Goal: Check status: Check status

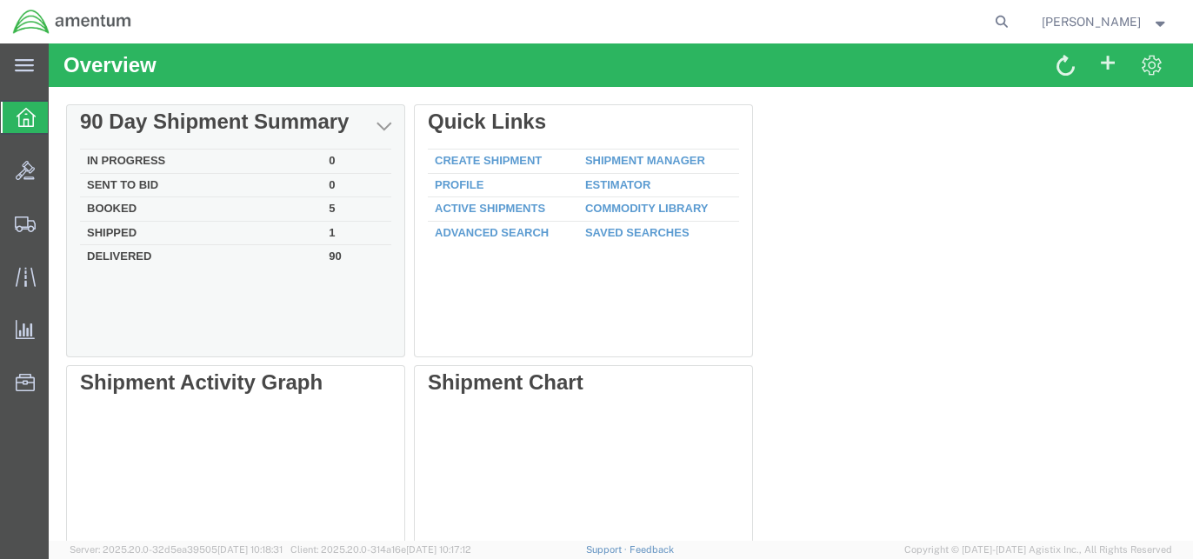
click at [263, 204] on td "Booked" at bounding box center [201, 209] width 242 height 24
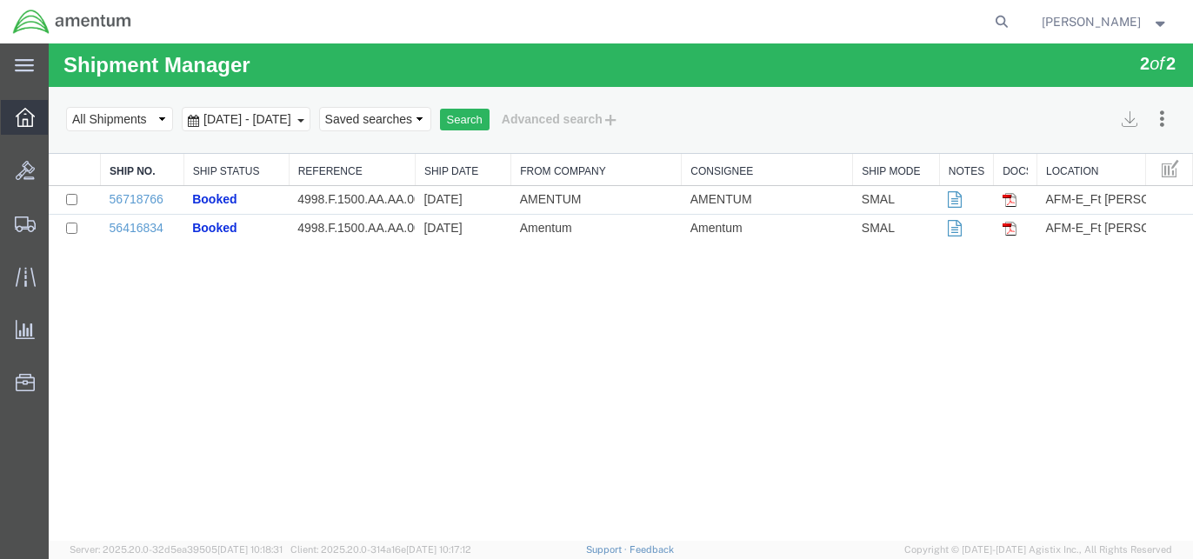
click at [17, 114] on icon at bounding box center [25, 117] width 19 height 19
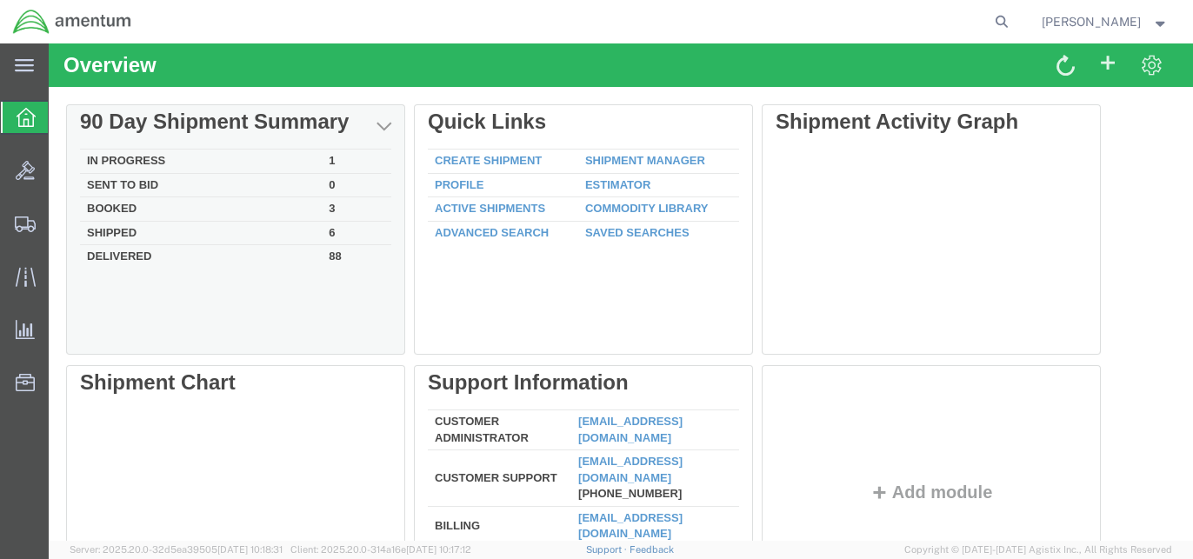
click at [230, 209] on td "Booked" at bounding box center [201, 209] width 242 height 24
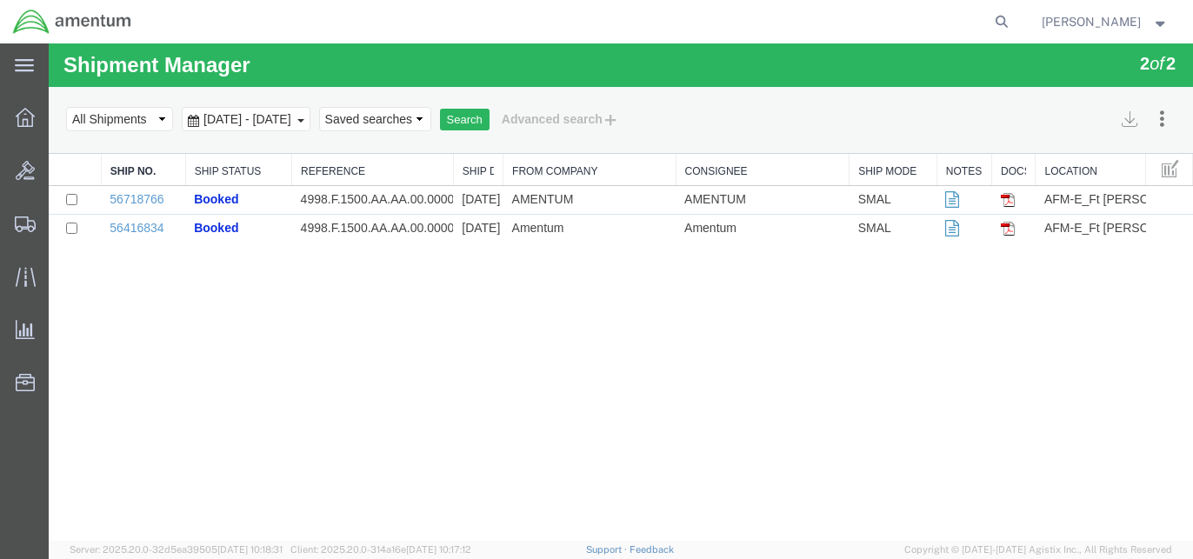
drag, startPoint x: 414, startPoint y: 161, endPoint x: 461, endPoint y: 163, distance: 47.0
click at [449, 164] on div "Ship No. Ship Status Reference Ship Date From Company Consignee Ship Mode Notes…" at bounding box center [621, 198] width 1144 height 89
click at [433, 355] on div "Shipment Manager 2 of 2 Search Assign To Batch Processing Cancel Shipments Cons…" at bounding box center [621, 291] width 1144 height 497
click option "All Shipments" at bounding box center [49, 43] width 0 height 0
click at [160, 196] on link "56718766" at bounding box center [137, 199] width 54 height 14
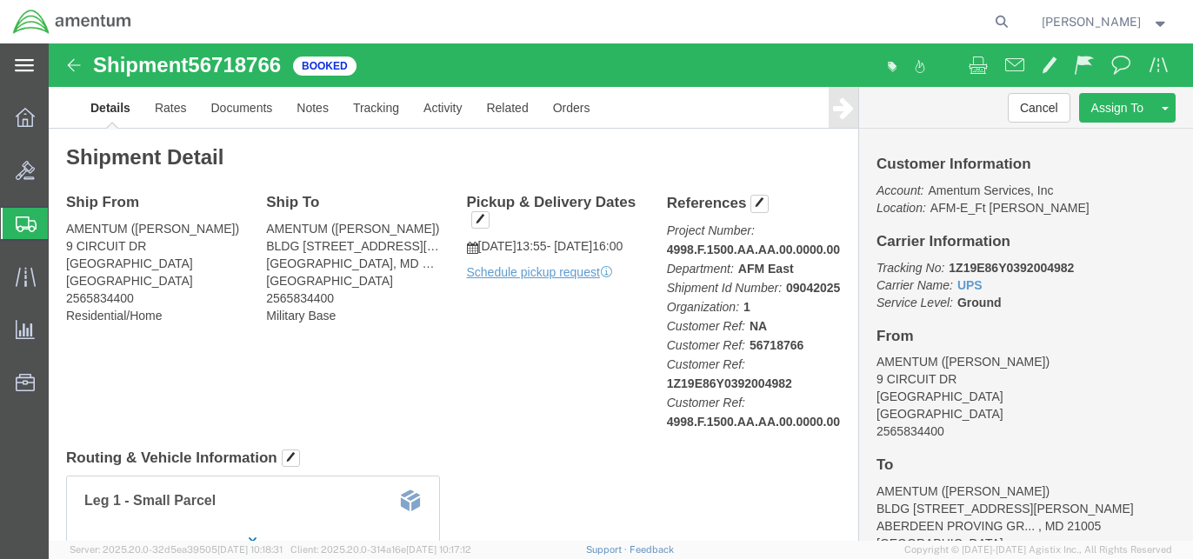
click at [23, 62] on icon at bounding box center [24, 65] width 19 height 13
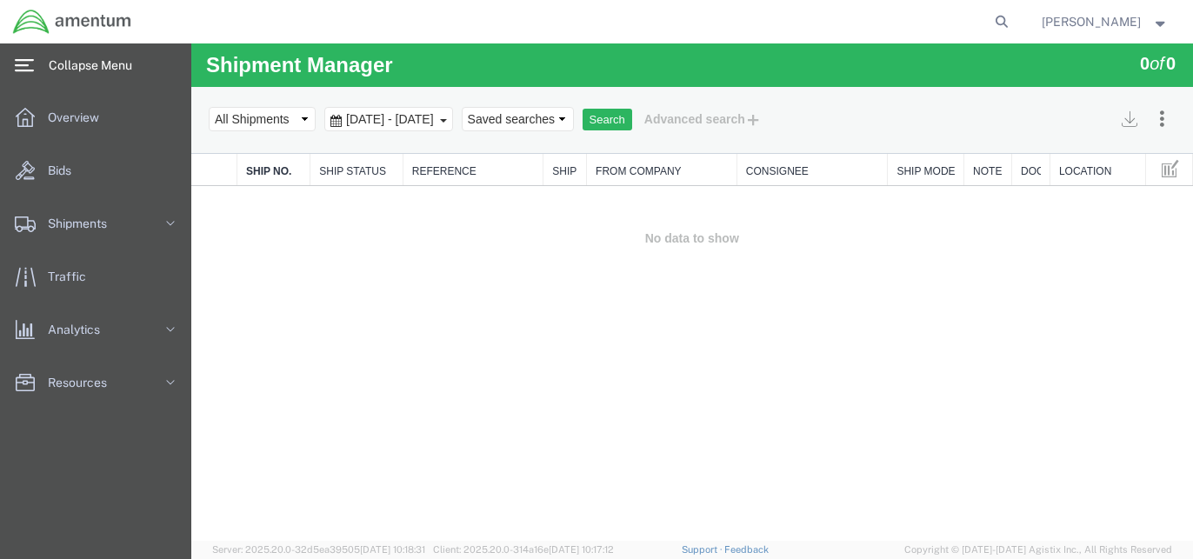
click at [438, 119] on span "[DATE] - [DATE]" at bounding box center [390, 119] width 97 height 14
click at [827, 282] on td "No data to show" at bounding box center [692, 238] width 1002 height 105
click at [76, 125] on span "Overview" at bounding box center [79, 117] width 63 height 35
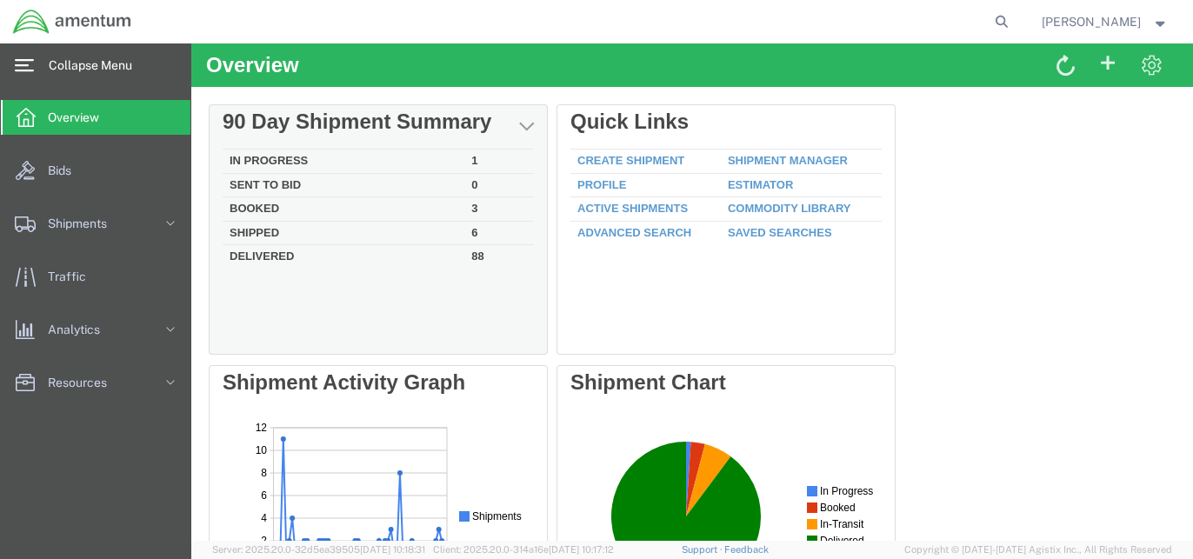
click at [387, 163] on td "In Progress" at bounding box center [344, 162] width 242 height 24
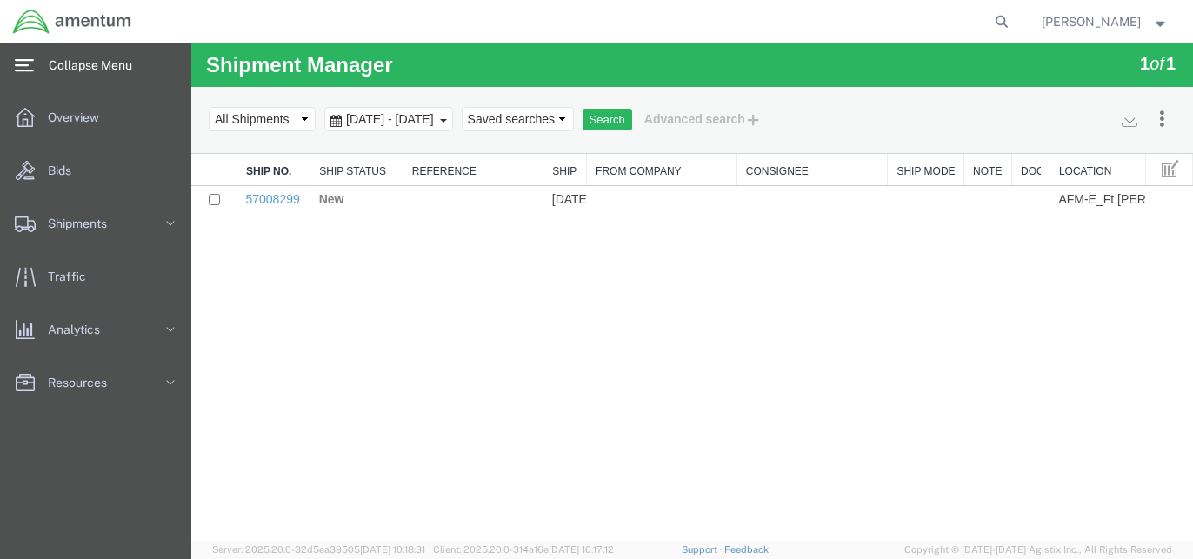
click at [525, 299] on div "Shipment Manager 1 of 1 Search Assign To Batch Processing Cancel Shipments Cons…" at bounding box center [692, 291] width 1002 height 497
click at [81, 115] on span "Overview" at bounding box center [79, 117] width 63 height 35
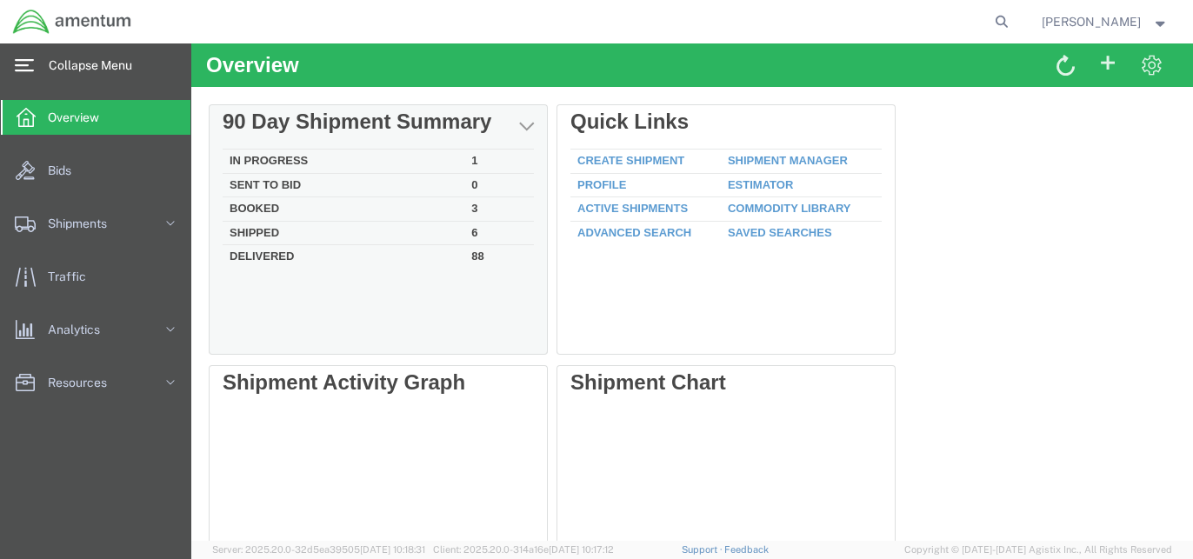
click at [274, 207] on td "Booked" at bounding box center [344, 209] width 242 height 24
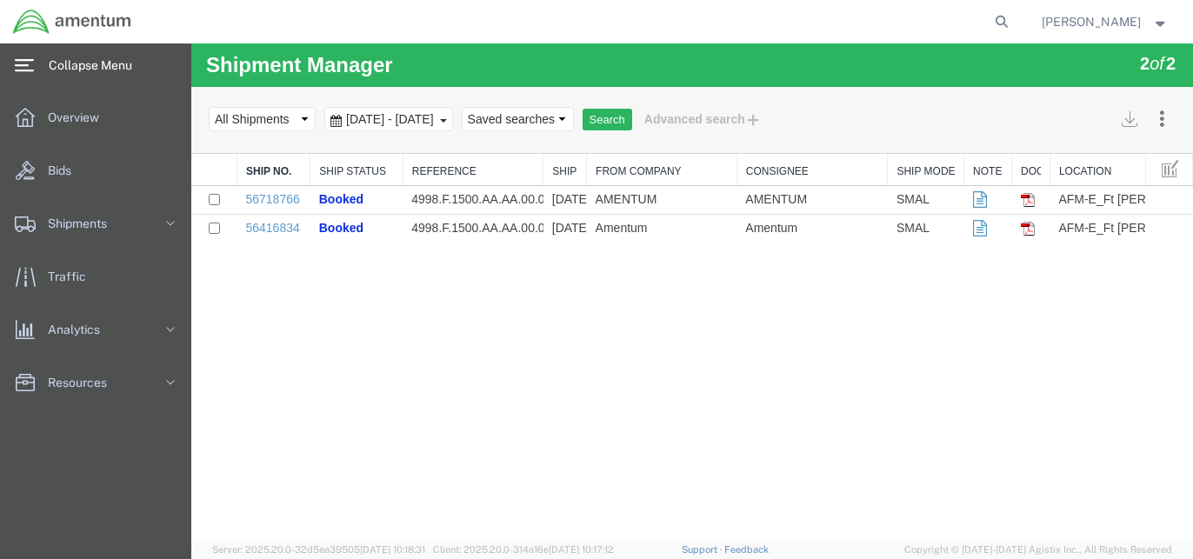
click at [515, 319] on div "Shipment Manager 2 of 2 Search Assign To Batch Processing Cancel Shipments Cons…" at bounding box center [692, 291] width 1002 height 497
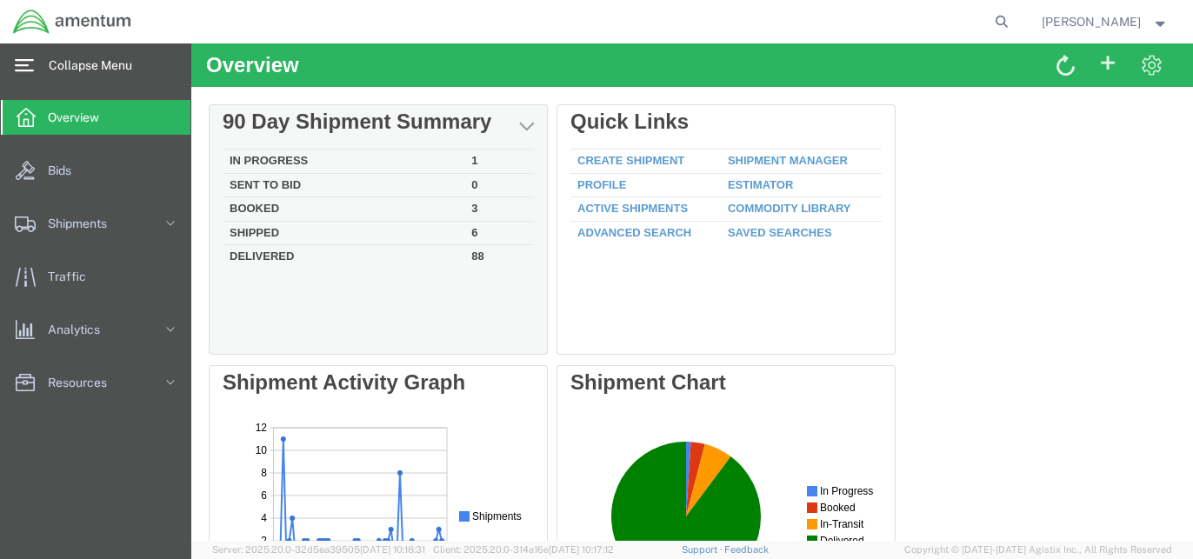
click at [269, 203] on td "Booked" at bounding box center [344, 209] width 242 height 24
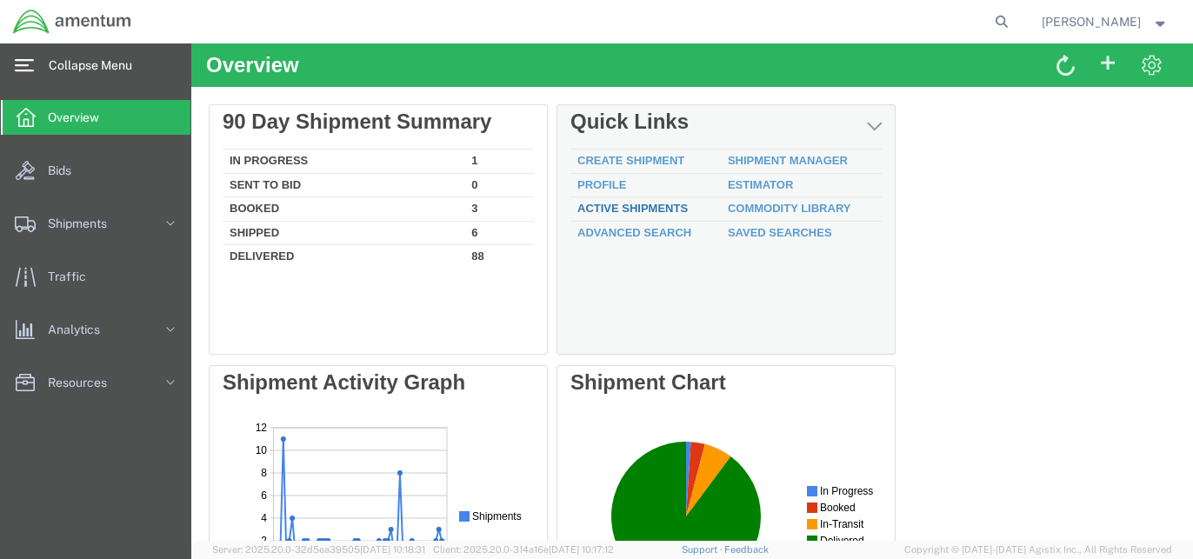
click at [665, 206] on link "Active Shipments" at bounding box center [632, 208] width 110 height 13
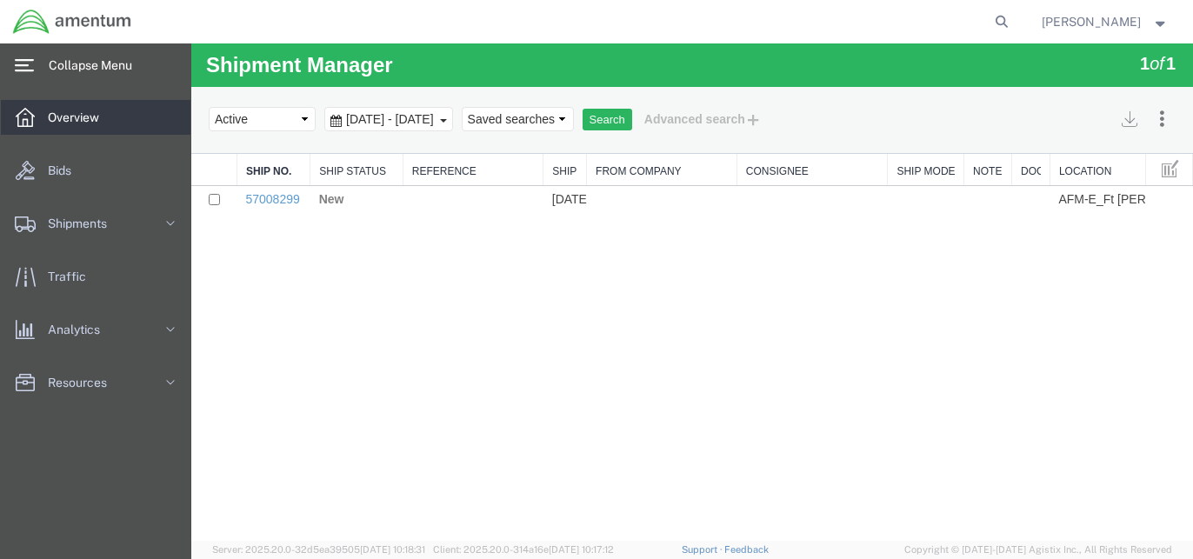
click at [107, 121] on span "Overview" at bounding box center [79, 117] width 63 height 35
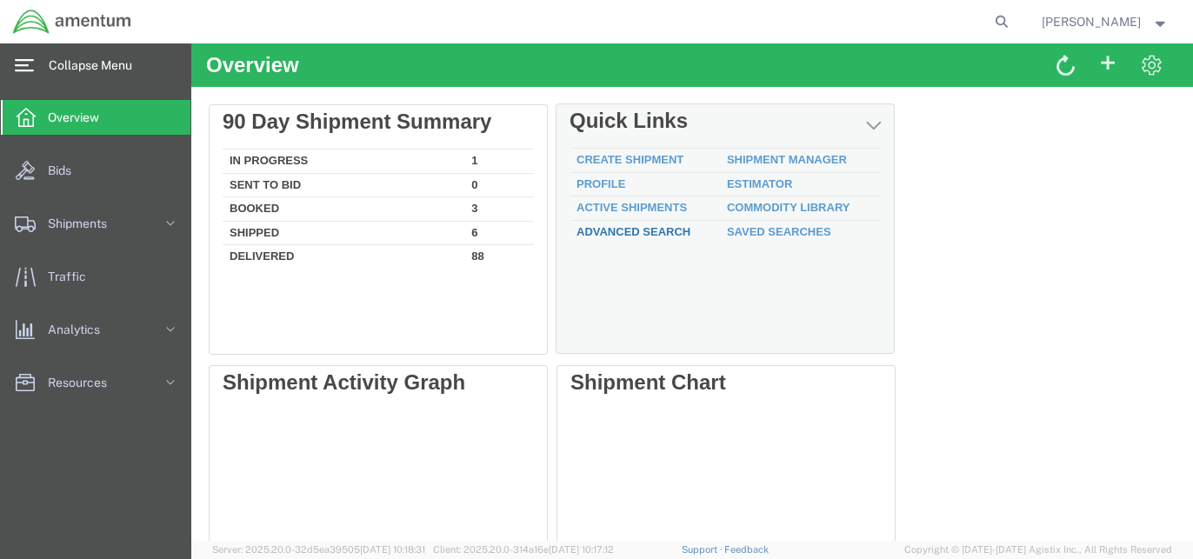
click at [625, 227] on div "Delete 90 Day Shipment Summary In Progress 1 Sent To Bid 0 Booked 3 Shipped 6 D…" at bounding box center [692, 495] width 967 height 782
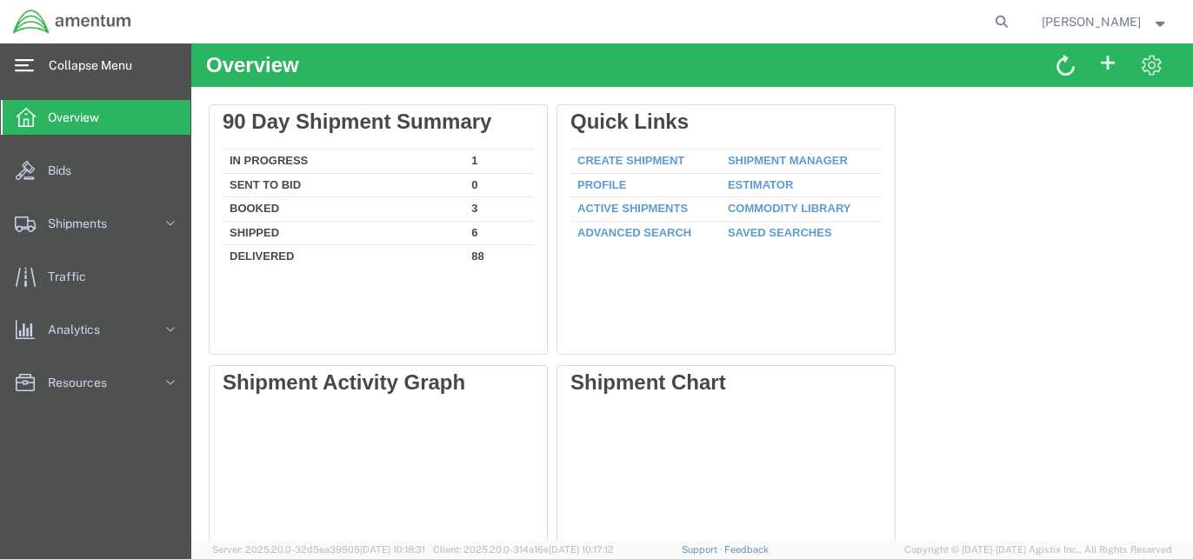
click at [625, 230] on div at bounding box center [730, 234] width 348 height 261
click at [111, 170] on link "Bids" at bounding box center [96, 170] width 190 height 35
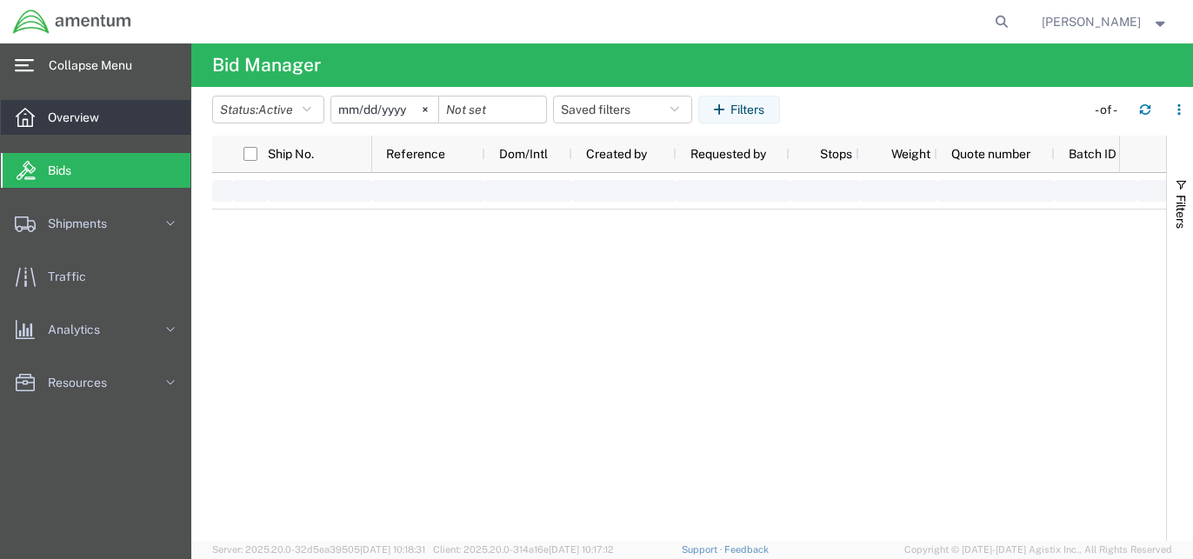
click at [105, 114] on span "Overview" at bounding box center [79, 117] width 63 height 35
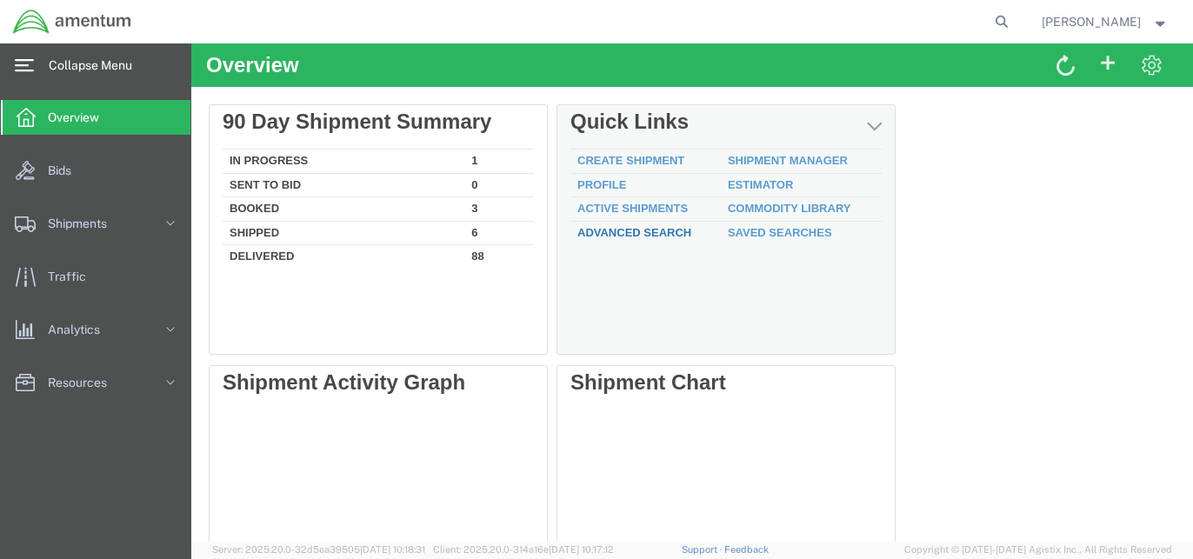
click at [651, 230] on link "Advanced Search" at bounding box center [634, 232] width 114 height 13
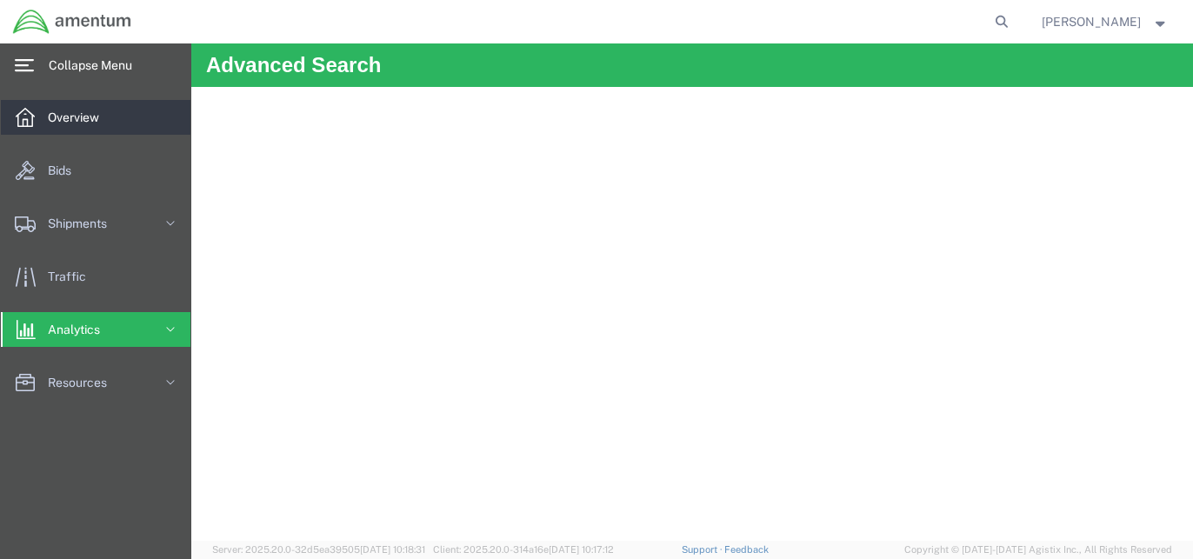
click at [57, 111] on span "Overview" at bounding box center [79, 117] width 63 height 35
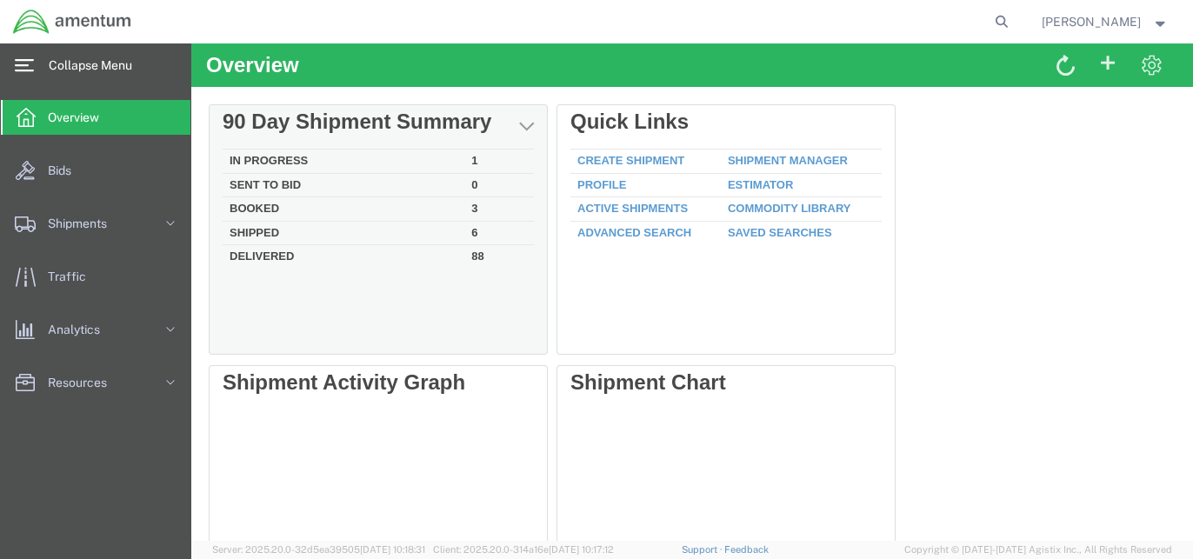
click at [277, 203] on td "Booked" at bounding box center [344, 209] width 242 height 24
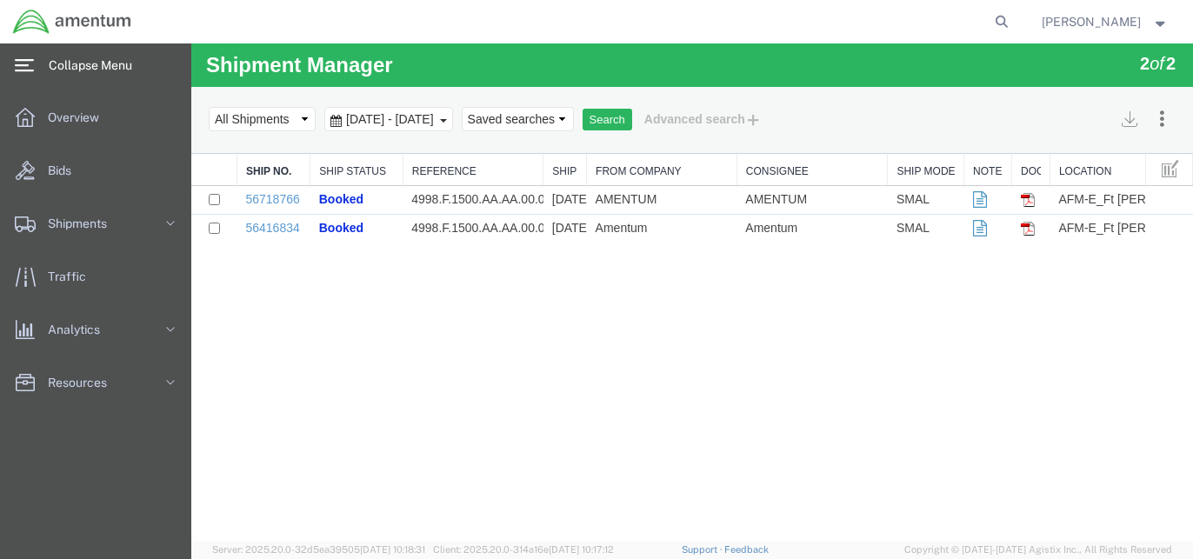
click at [495, 387] on div "Shipment Manager 2 of 2 Search Assign To Batch Processing Cancel Shipments Cons…" at bounding box center [692, 291] width 1002 height 497
click at [216, 199] on input "checkbox" at bounding box center [214, 199] width 11 height 11
checkbox input "true"
